Goal: Communication & Community: Answer question/provide support

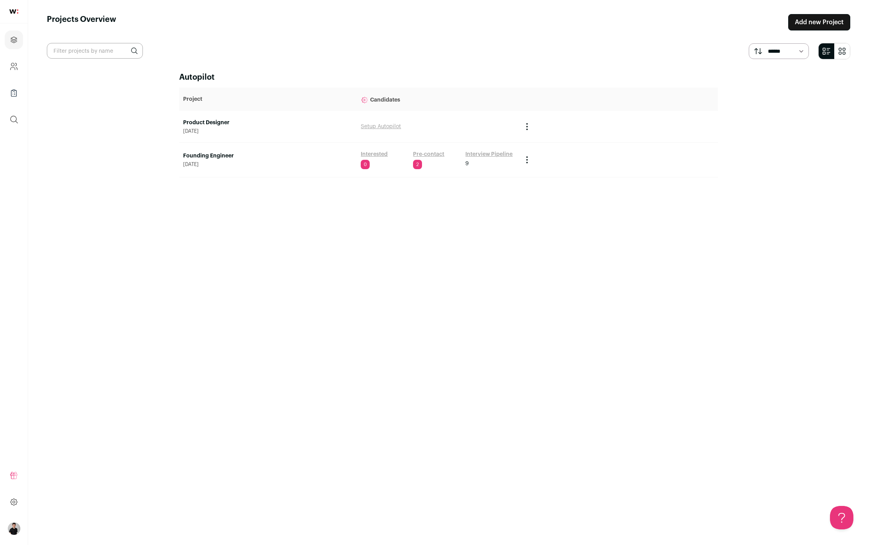
click at [422, 154] on link "Pre-contact" at bounding box center [428, 154] width 31 height 8
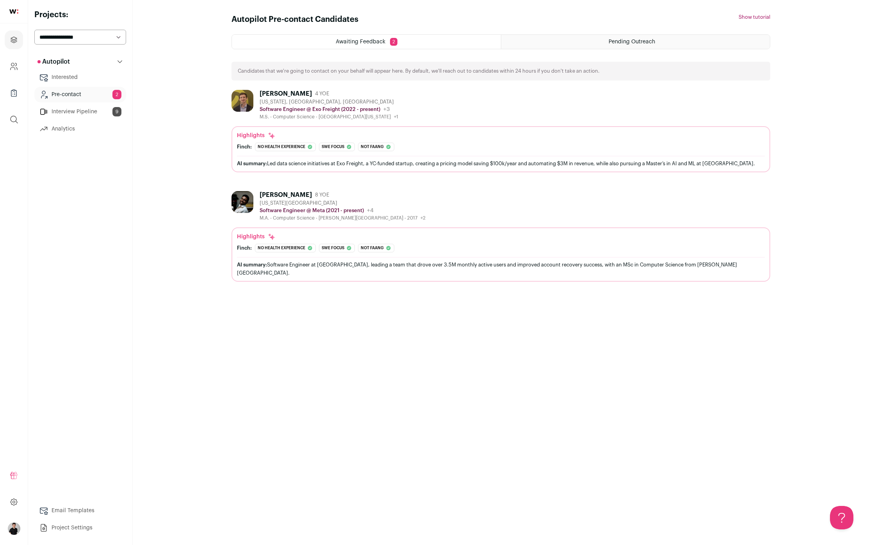
click at [284, 93] on div "[PERSON_NAME]" at bounding box center [286, 94] width 52 height 8
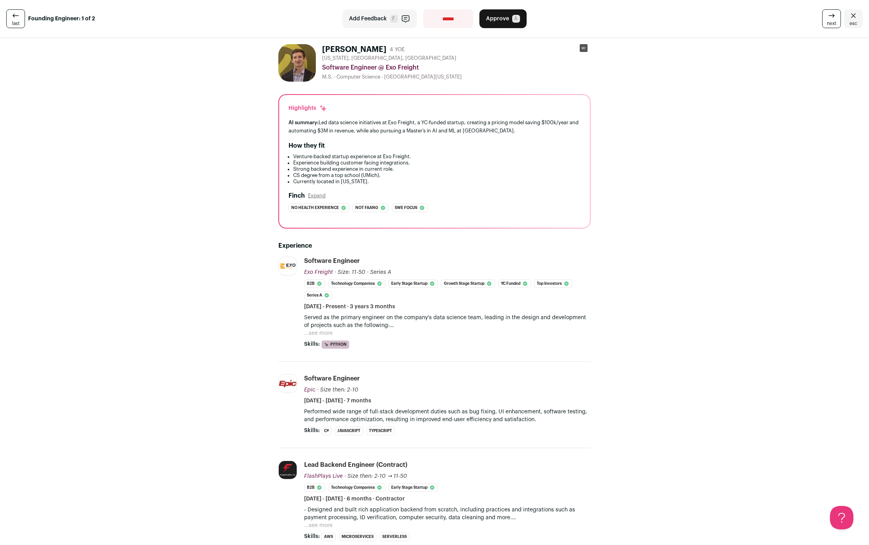
click at [500, 18] on span "Approve" at bounding box center [497, 19] width 23 height 8
click at [14, 19] on icon at bounding box center [15, 15] width 9 height 9
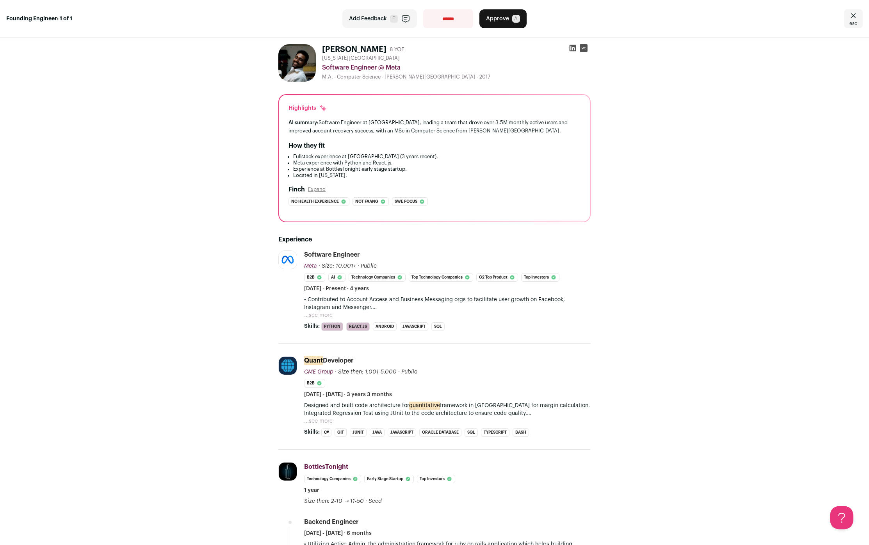
click at [496, 23] on button "Approve A" at bounding box center [502, 18] width 47 height 19
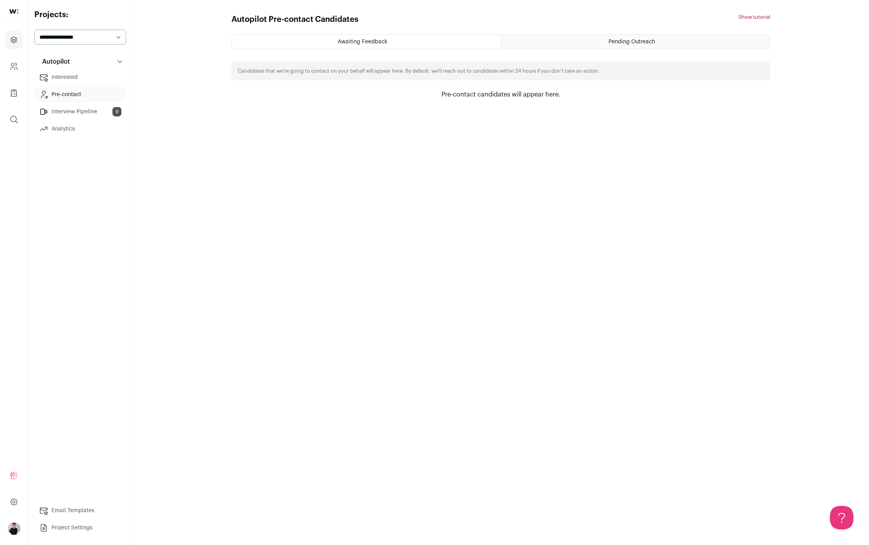
click at [73, 112] on link "Interview Pipeline 9" at bounding box center [80, 112] width 92 height 16
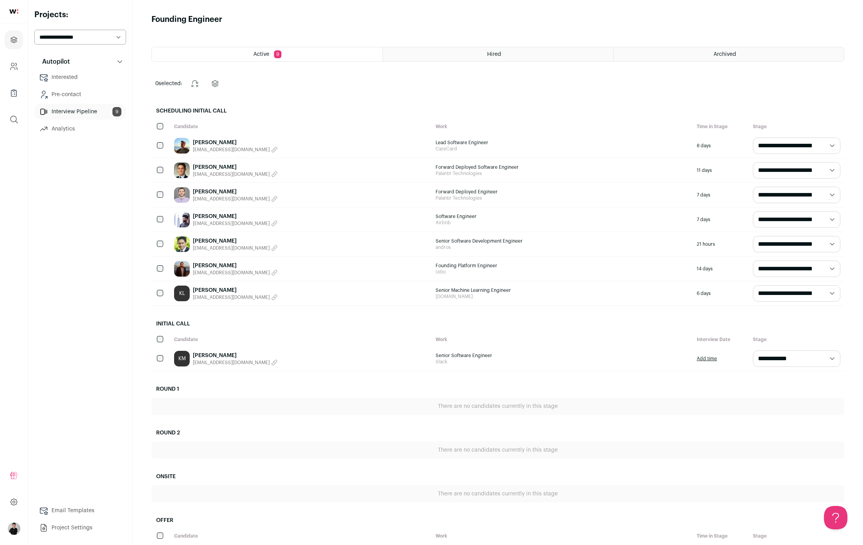
click at [311, 174] on div "[PERSON_NAME] [EMAIL_ADDRESS][DOMAIN_NAME]" at bounding box center [301, 170] width 262 height 24
click at [197, 166] on link "[PERSON_NAME]" at bounding box center [235, 167] width 85 height 8
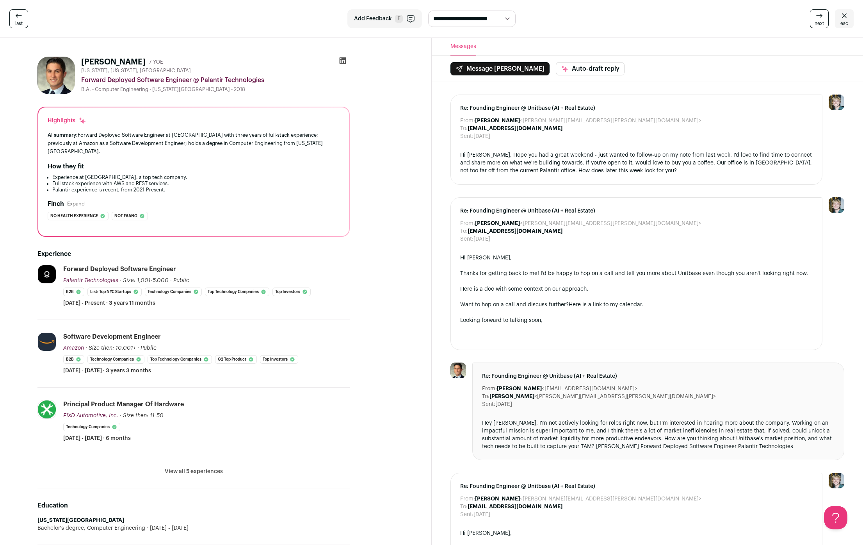
click at [16, 18] on icon at bounding box center [18, 15] width 9 height 9
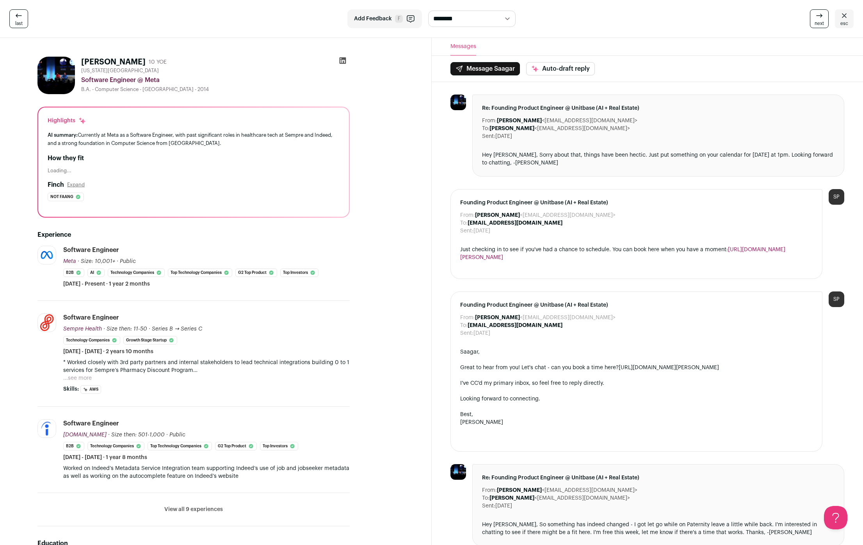
click at [22, 16] on link "last" at bounding box center [18, 18] width 19 height 19
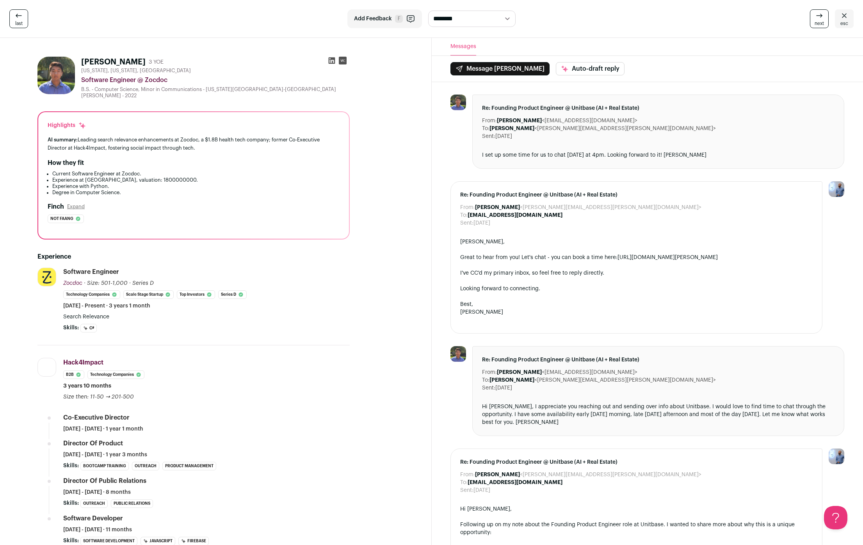
click at [364, 225] on div "[PERSON_NAME] 3 YOE [US_STATE], [US_STATE], [GEOGRAPHIC_DATA] Software Engineer…" at bounding box center [194, 517] width 350 height 934
click at [844, 20] on span "esc" at bounding box center [844, 23] width 8 height 6
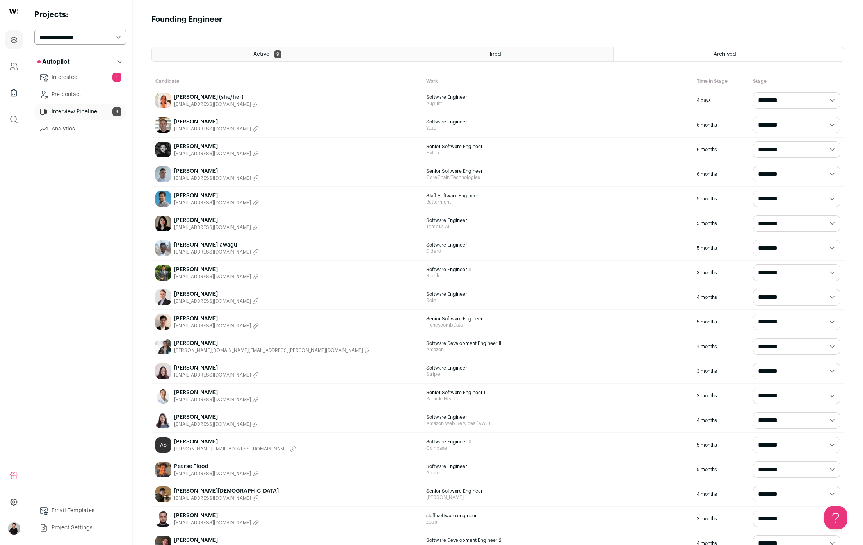
click at [92, 79] on link "Interested 1" at bounding box center [80, 77] width 92 height 16
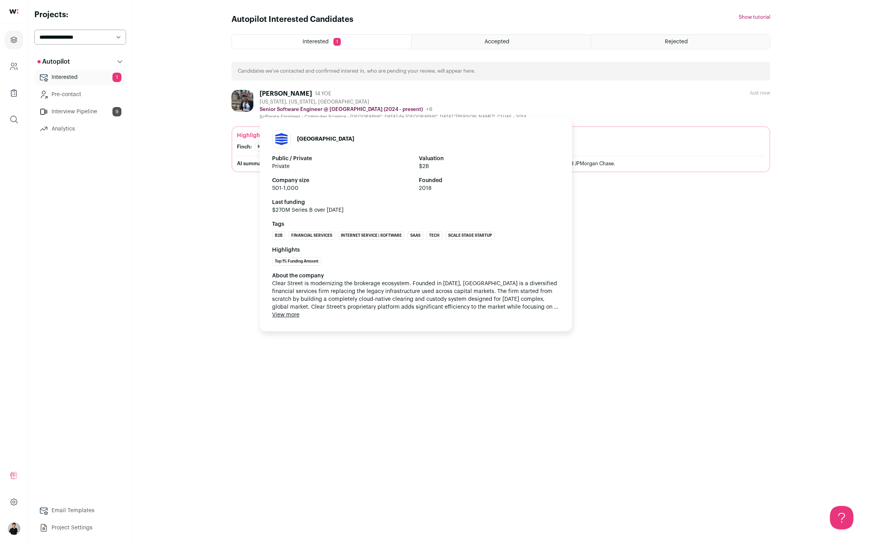
click at [324, 106] on p "Senior Software Engineer @ [GEOGRAPHIC_DATA] (2024 - present)" at bounding box center [341, 109] width 163 height 6
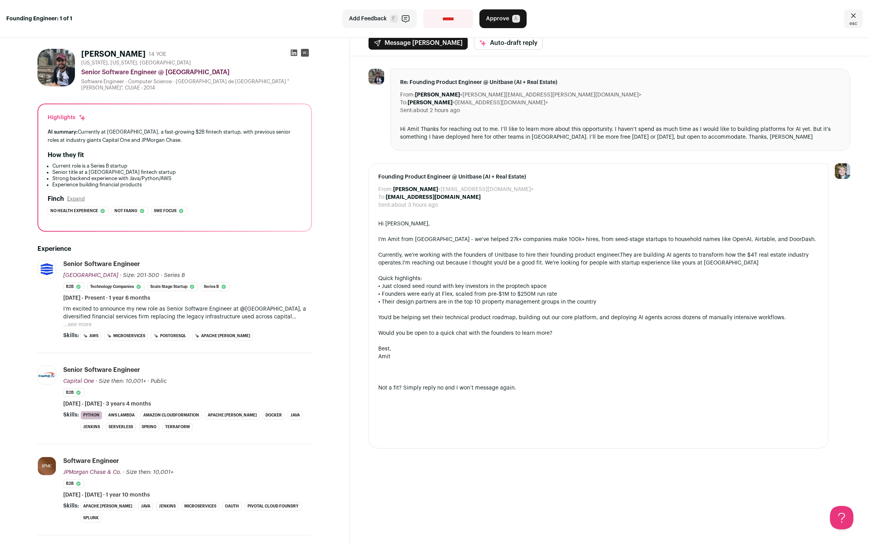
scroll to position [9, 0]
click at [505, 17] on span "Approve" at bounding box center [497, 19] width 23 height 8
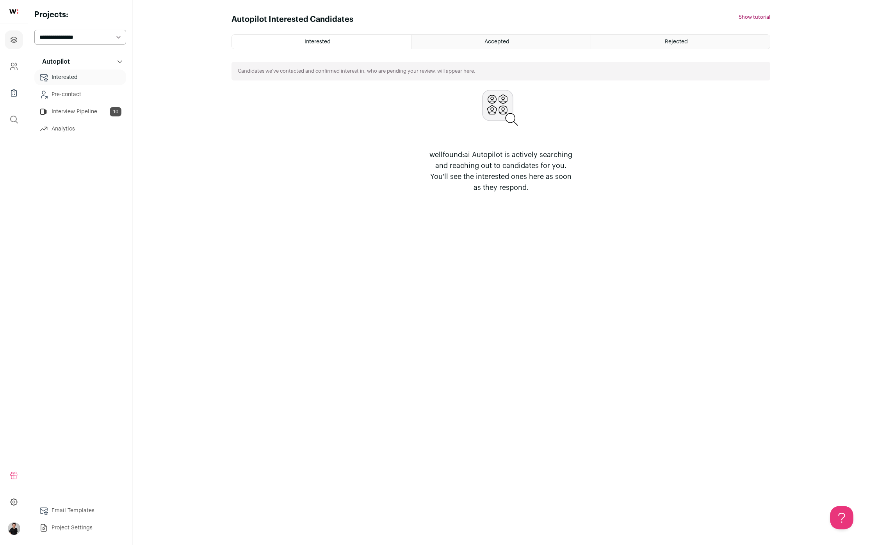
click at [84, 116] on link "Interview Pipeline 10" at bounding box center [80, 112] width 92 height 16
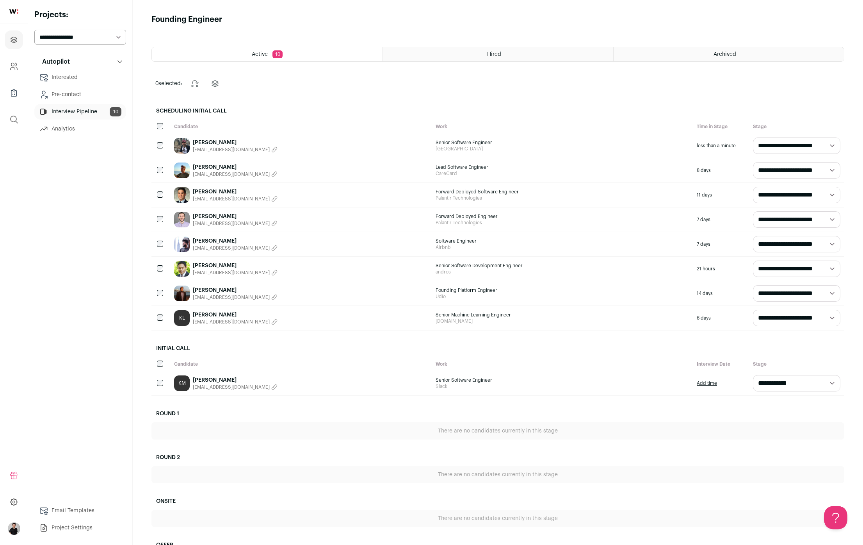
click at [207, 191] on link "[PERSON_NAME]" at bounding box center [235, 192] width 85 height 8
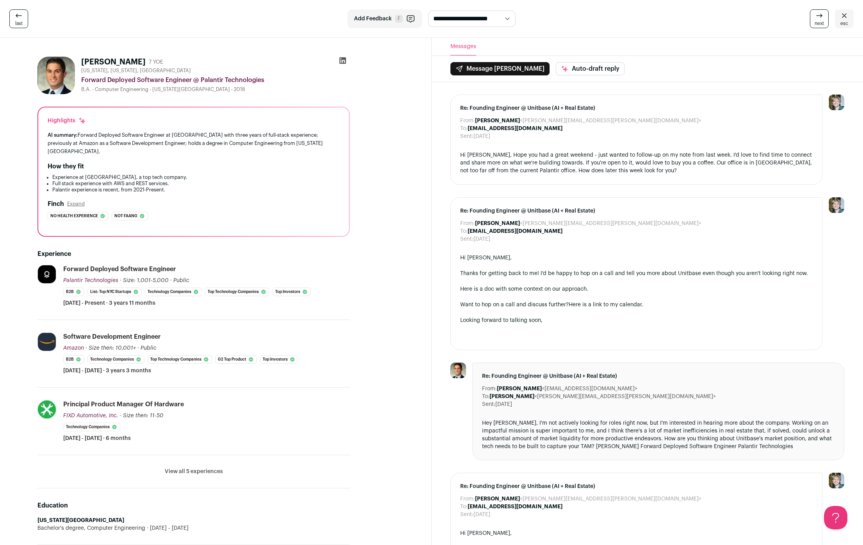
click at [483, 68] on button "Message [PERSON_NAME]" at bounding box center [499, 68] width 99 height 13
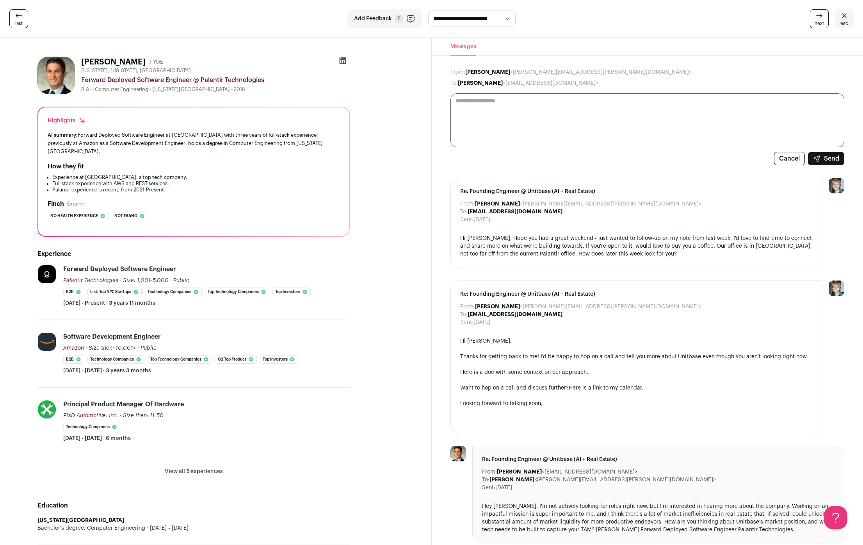
click at [521, 119] on textarea at bounding box center [647, 120] width 394 height 54
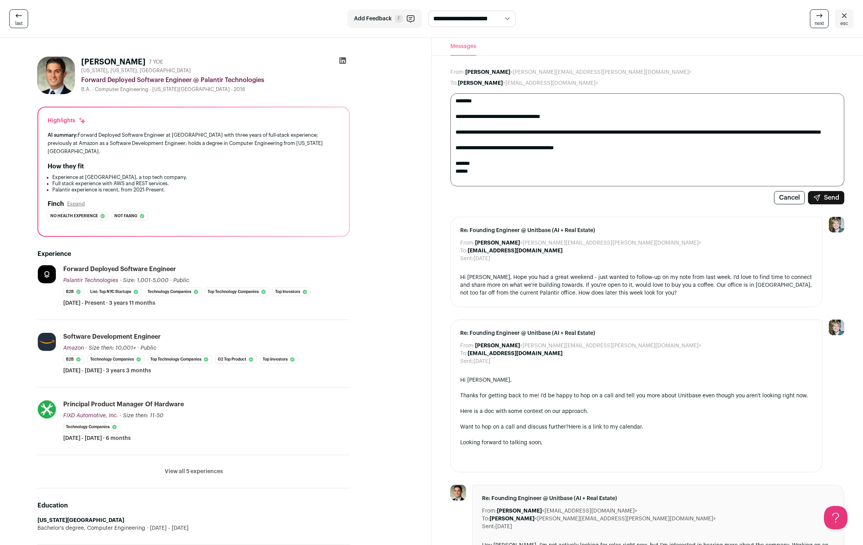
type textarea "**********"
click at [836, 195] on button "Send" at bounding box center [826, 197] width 36 height 13
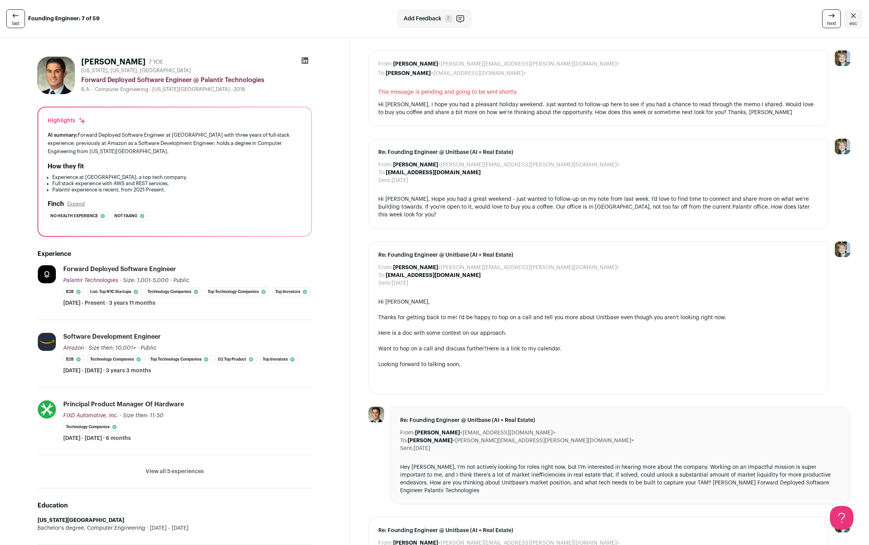
click at [17, 20] on icon at bounding box center [15, 15] width 9 height 9
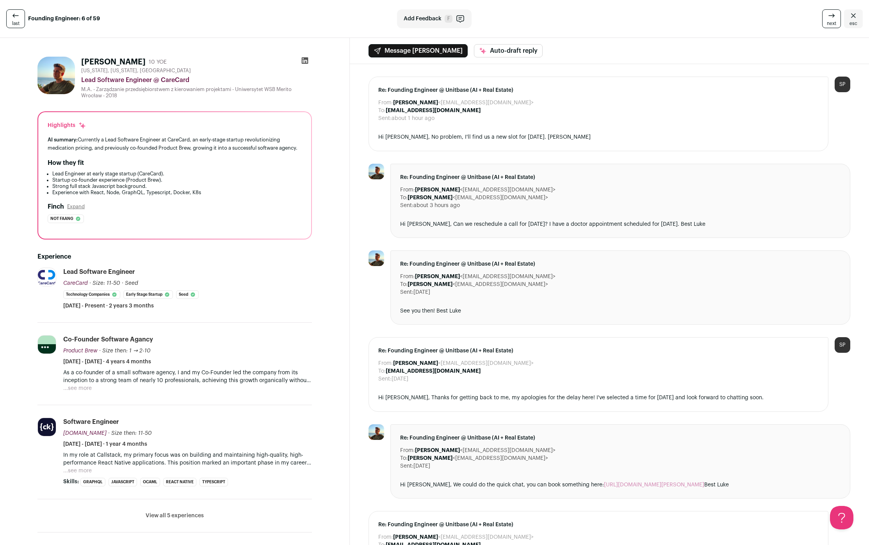
click at [854, 21] on link "esc" at bounding box center [853, 18] width 19 height 19
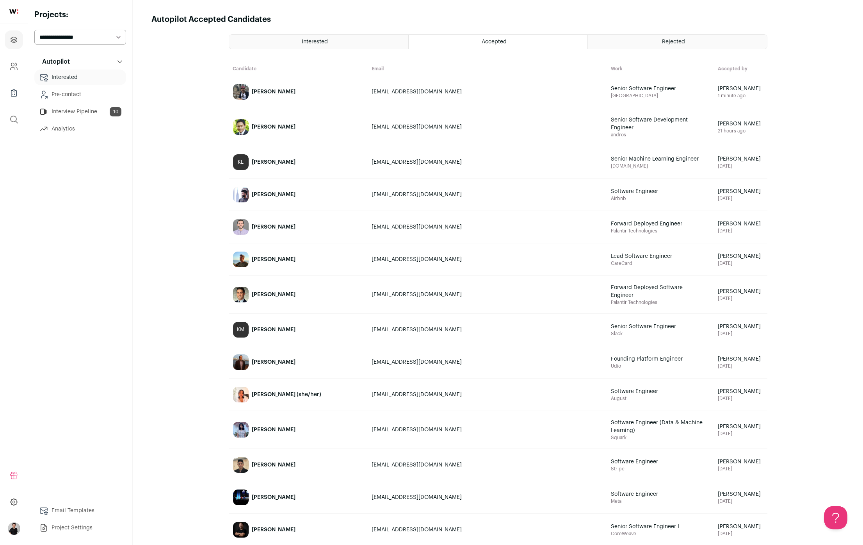
click at [82, 111] on link "Interview Pipeline 10" at bounding box center [80, 112] width 92 height 16
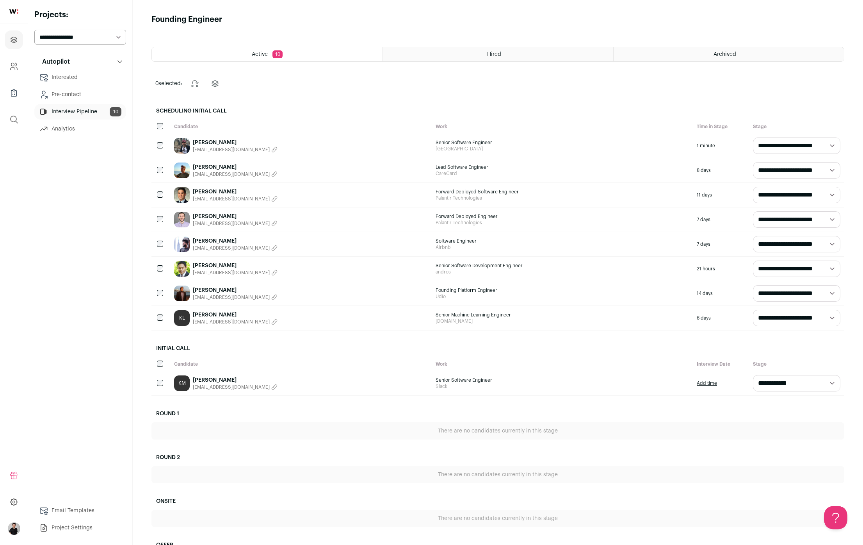
click at [205, 240] on link "[PERSON_NAME]" at bounding box center [235, 241] width 85 height 8
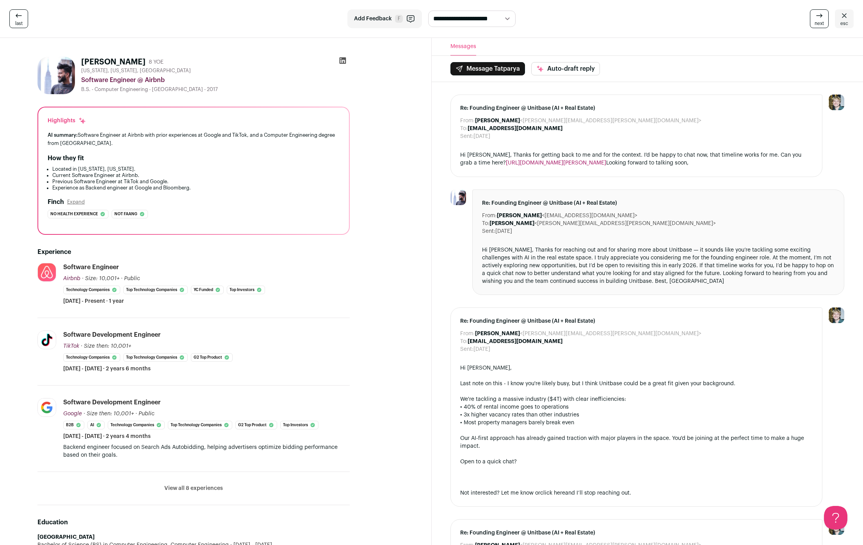
click at [848, 18] on icon at bounding box center [844, 15] width 9 height 9
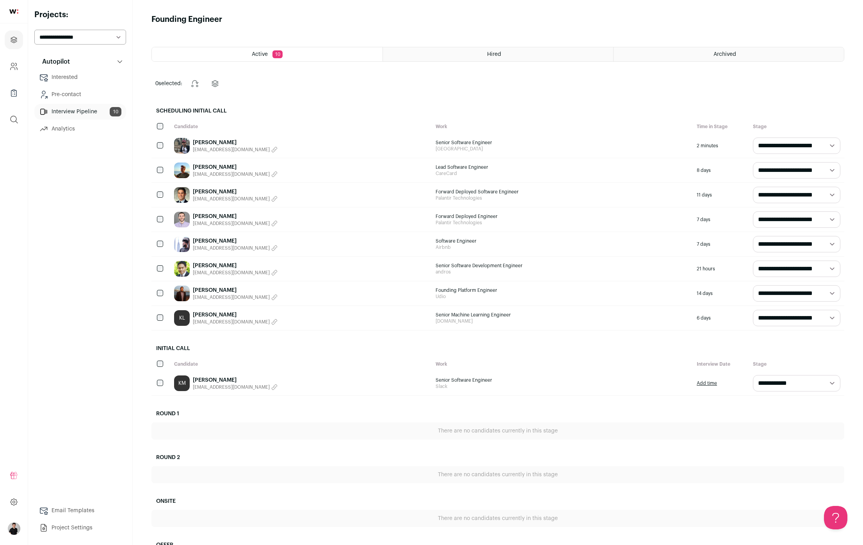
click at [217, 379] on link "[PERSON_NAME]" at bounding box center [235, 380] width 85 height 8
